Goal: Task Accomplishment & Management: Use online tool/utility

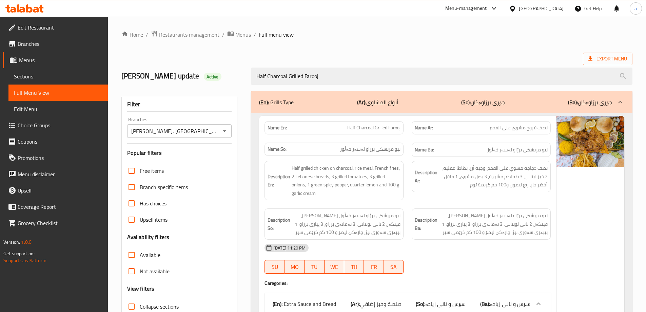
scroll to position [768, 0]
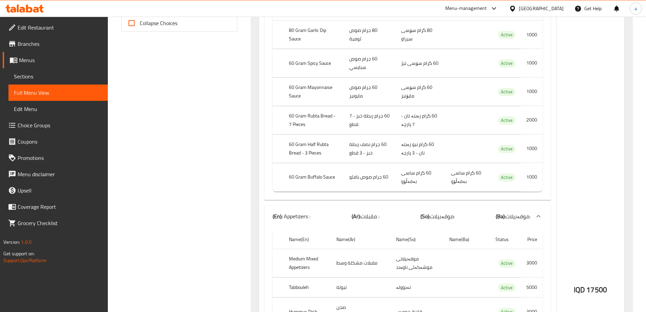
scroll to position [0, 0]
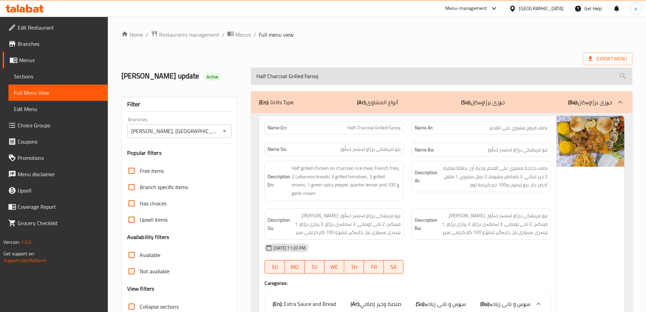
drag, startPoint x: 267, startPoint y: 155, endPoint x: 271, endPoint y: 81, distance: 74.1
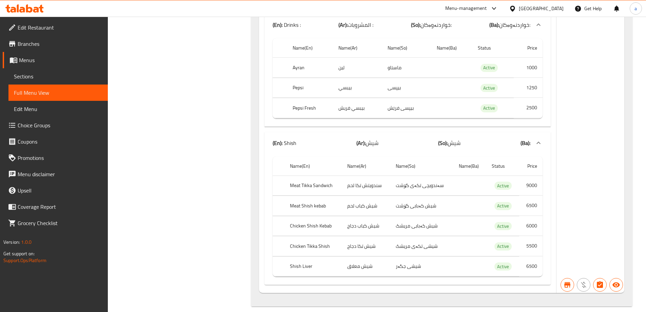
drag, startPoint x: 568, startPoint y: 133, endPoint x: 562, endPoint y: 208, distance: 75.5
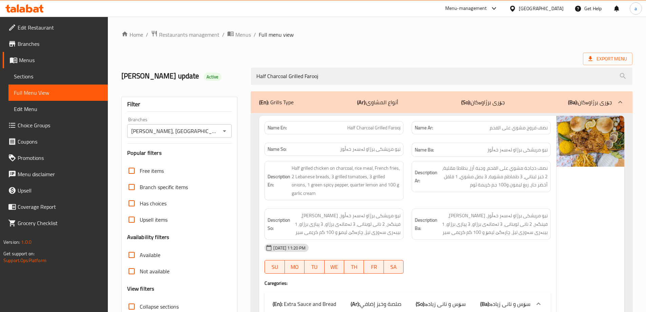
drag, startPoint x: 567, startPoint y: 191, endPoint x: 561, endPoint y: 73, distance: 117.9
click at [32, 56] on span "Menus" at bounding box center [60, 60] width 83 height 8
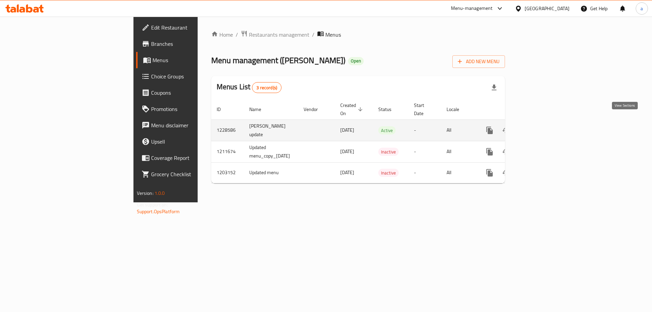
click at [542, 126] on icon "enhanced table" at bounding box center [538, 130] width 8 height 8
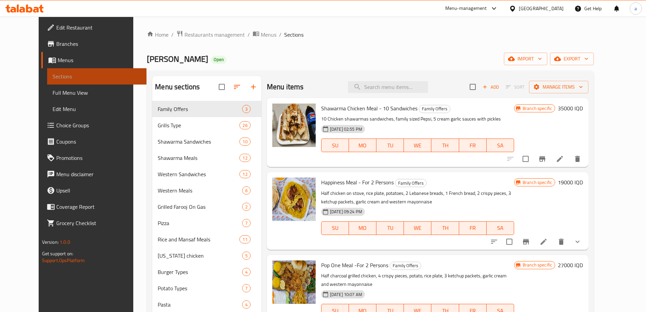
click at [47, 82] on link "Sections" at bounding box center [96, 76] width 99 height 16
click at [53, 95] on span "Full Menu View" at bounding box center [97, 93] width 89 height 8
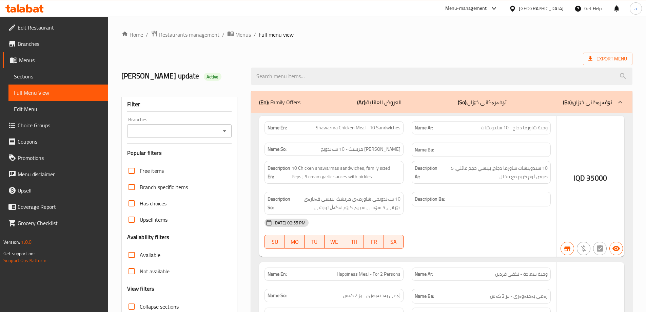
click at [225, 130] on icon "Open" at bounding box center [225, 131] width 8 height 8
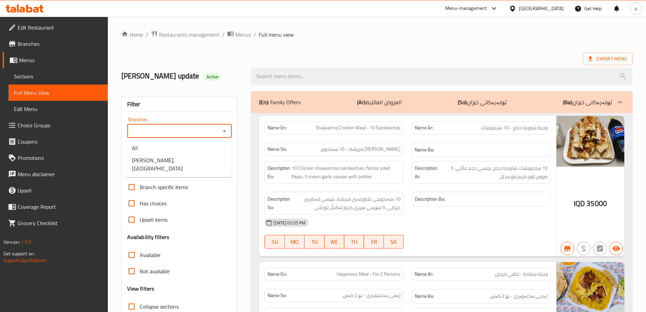
click at [172, 163] on span "[PERSON_NAME], [GEOGRAPHIC_DATA]" at bounding box center [179, 164] width 94 height 16
click at [176, 159] on div "Filter Branches Branches Popular filters Free items Branch specific items Has c…" at bounding box center [179, 222] width 116 height 251
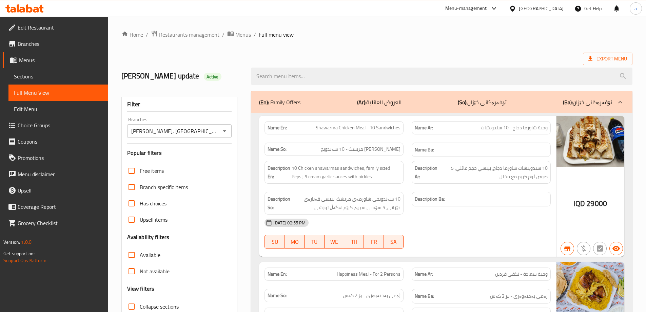
type input "[PERSON_NAME], [GEOGRAPHIC_DATA]"
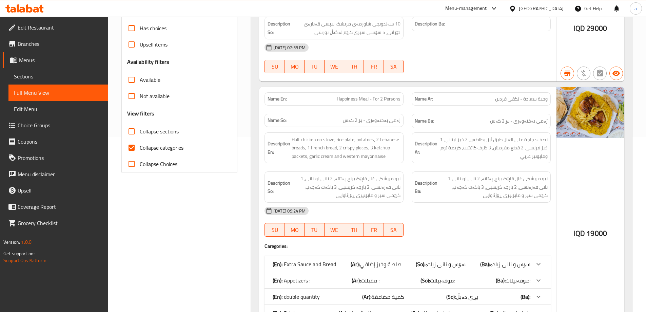
scroll to position [181, 0]
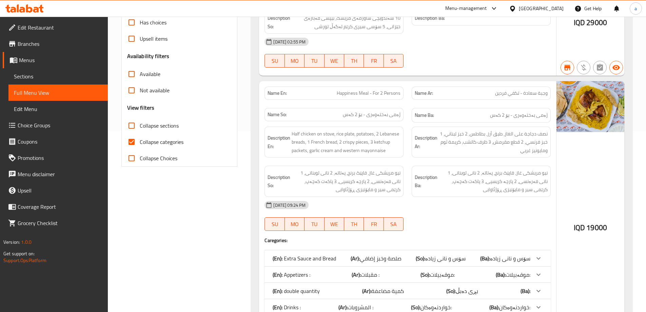
click at [129, 142] on input "Collapse categories" at bounding box center [132, 142] width 16 height 16
checkbox input "false"
click at [324, 72] on div "SU MO TU WE TH FR SA" at bounding box center [334, 61] width 147 height 22
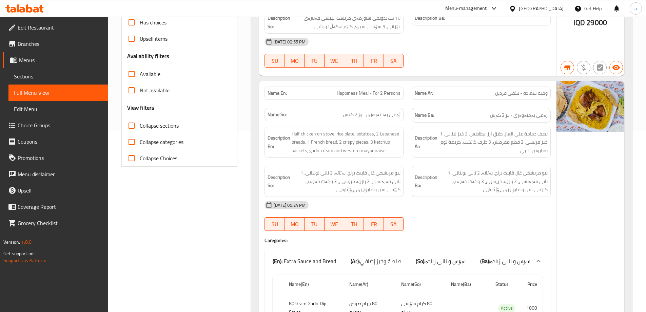
paste input "1 Family Shawarma Meal - For 4 Persons"
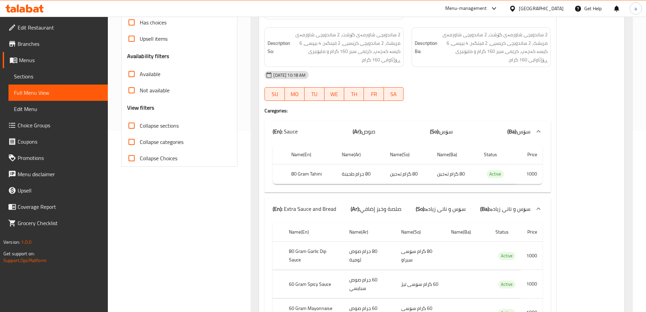
scroll to position [0, 0]
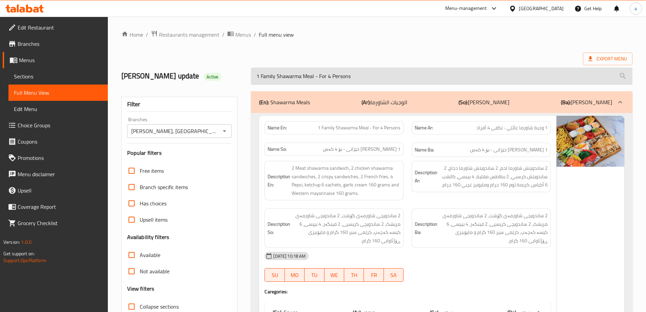
paste input "1 Family Shawarma Meal - For 4 Persons"
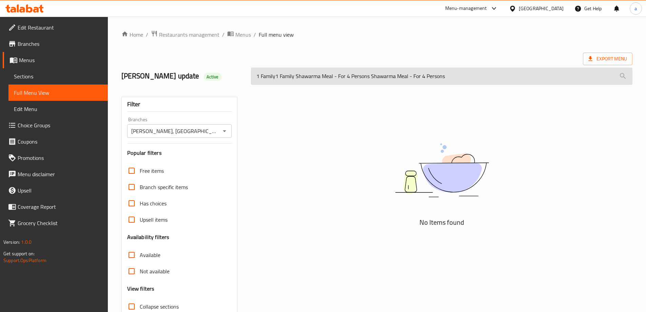
drag, startPoint x: 465, startPoint y: 77, endPoint x: 338, endPoint y: 81, distance: 127.3
click at [338, 81] on input "1 Family1 Family Shawarma Meal - For 4 Persons Shawarma Meal - For 4 Persons" at bounding box center [442, 76] width 382 height 17
paste input "Shawarma Meal - For 4 Persons"
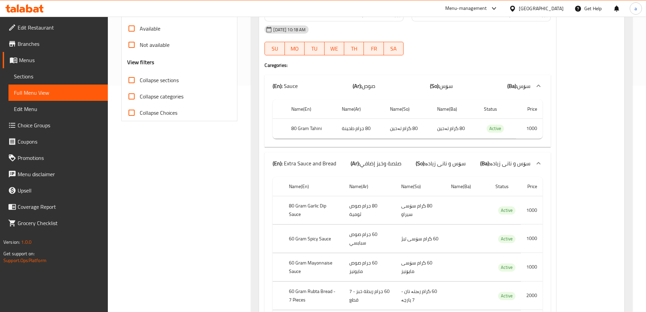
type input "1 Family Shawarma Meal - For 4 Persons"
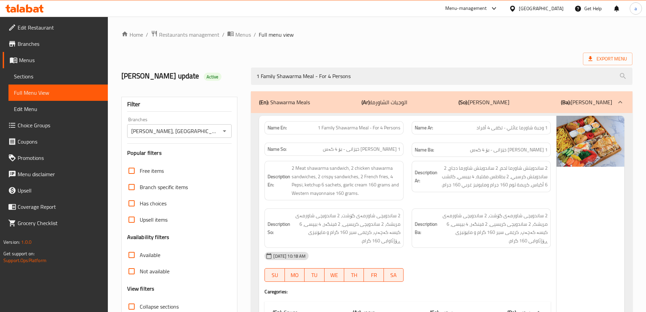
drag, startPoint x: 525, startPoint y: 123, endPoint x: 539, endPoint y: 36, distance: 87.6
drag, startPoint x: 188, startPoint y: 102, endPoint x: 214, endPoint y: 42, distance: 65.5
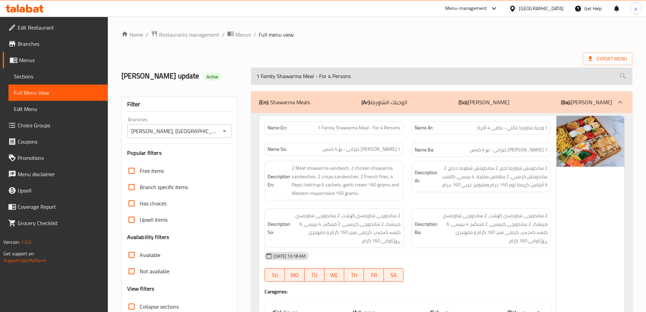
click at [329, 77] on input "1 Family Shawarma Meal - For 4 Persons" at bounding box center [442, 76] width 382 height 17
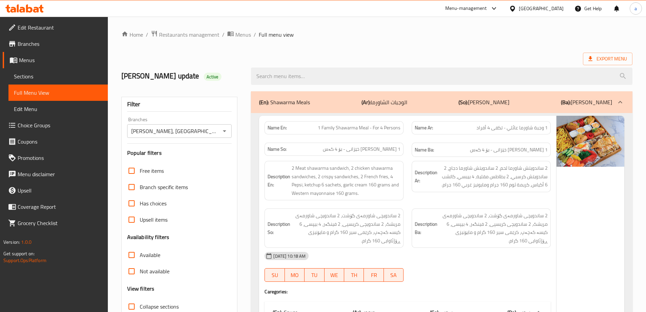
click at [24, 75] on span "Sections" at bounding box center [58, 76] width 89 height 8
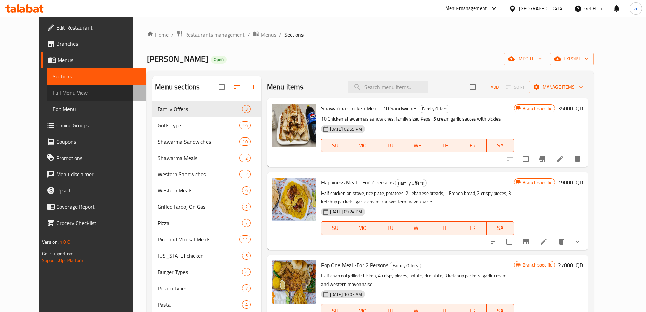
click at [53, 90] on span "Full Menu View" at bounding box center [97, 93] width 89 height 8
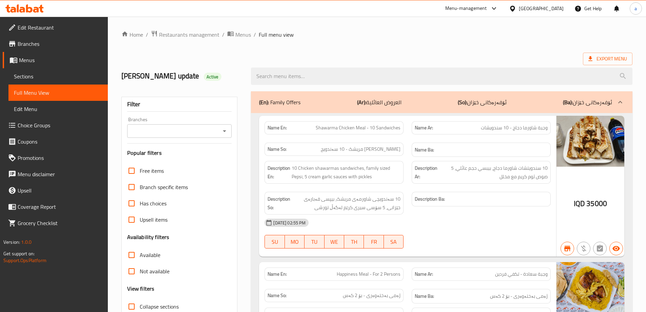
click at [227, 131] on icon "Open" at bounding box center [225, 131] width 8 height 8
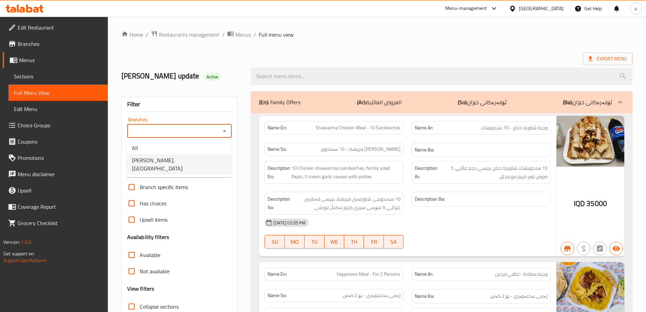
click at [167, 160] on span "[PERSON_NAME], [GEOGRAPHIC_DATA]" at bounding box center [179, 164] width 94 height 16
type input "[PERSON_NAME], [GEOGRAPHIC_DATA]"
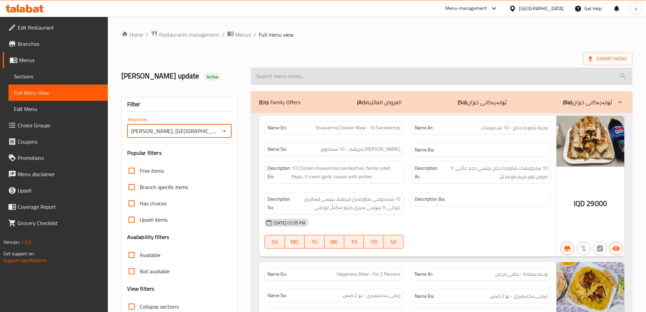
click at [281, 74] on input "search" at bounding box center [442, 76] width 382 height 17
click at [282, 74] on input "search" at bounding box center [442, 76] width 382 height 17
paste input "Shawarma Chicken Meal - 10 Sandwiches"
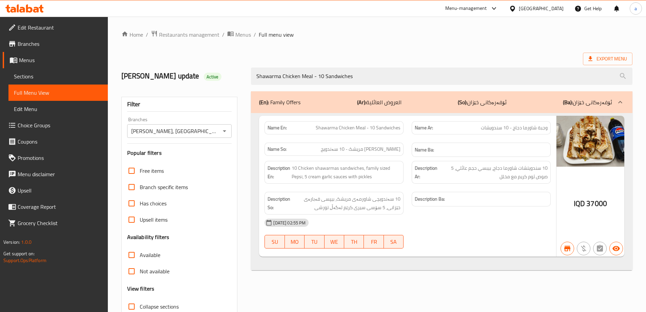
type input "Shawarma Chicken Meal - 10 Sandwiches"
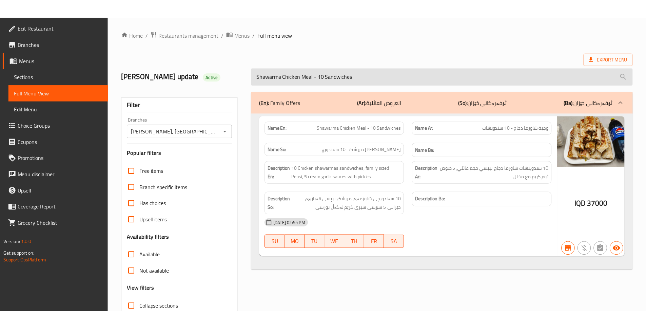
scroll to position [49, 0]
